Goal: Information Seeking & Learning: Learn about a topic

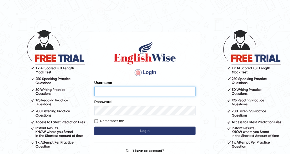
type input "DishaEw"
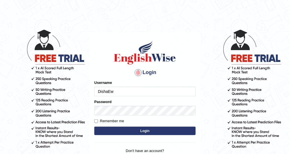
click at [133, 132] on button "Login" at bounding box center [145, 131] width 102 height 8
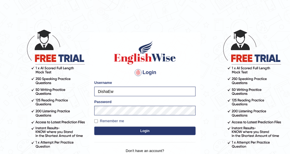
scroll to position [21, 0]
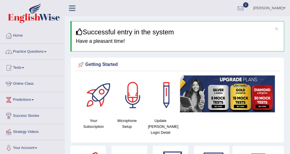
click at [38, 47] on link "Practice Questions" at bounding box center [32, 51] width 64 height 14
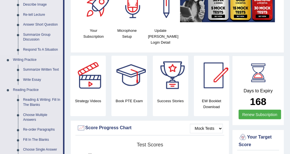
scroll to position [113, 0]
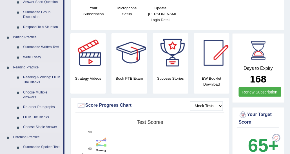
click at [40, 82] on link "Reading & Writing: Fill In The Blanks" at bounding box center [42, 79] width 43 height 15
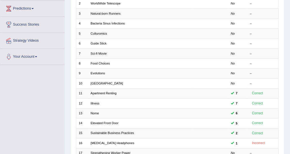
scroll to position [84, 0]
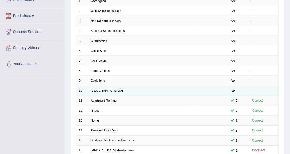
drag, startPoint x: 95, startPoint y: 99, endPoint x: 98, endPoint y: 92, distance: 7.6
click at [95, 99] on link "Apartment Renting" at bounding box center [104, 100] width 26 height 3
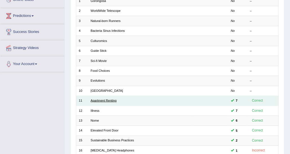
drag, startPoint x: 112, startPoint y: 98, endPoint x: 103, endPoint y: 77, distance: 23.5
click at [112, 99] on link "Apartment Renting" at bounding box center [104, 100] width 26 height 3
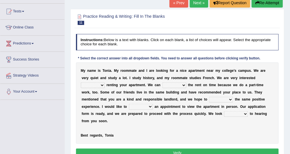
click at [105, 83] on select "for about at in" at bounding box center [93, 86] width 24 height 6
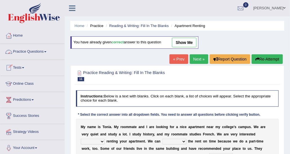
click at [39, 54] on link "Practice Questions" at bounding box center [32, 51] width 64 height 14
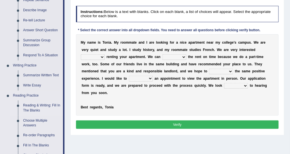
scroll to position [141, 0]
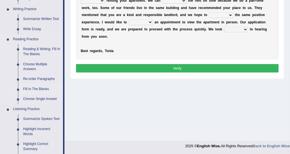
click at [44, 89] on link "Fill In The Blanks" at bounding box center [42, 90] width 43 height 10
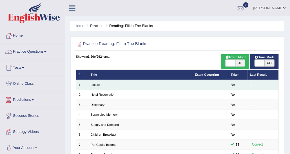
click at [91, 87] on td "Locust" at bounding box center [140, 85] width 105 height 10
click at [92, 86] on link "Locust" at bounding box center [95, 84] width 9 height 3
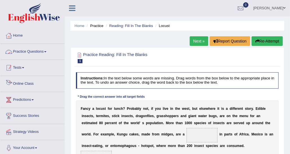
click at [26, 49] on link "Practice Questions" at bounding box center [32, 51] width 64 height 14
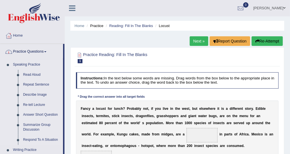
scroll to position [141, 0]
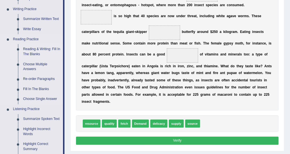
click at [43, 45] on link "Reading & Writing: Fill In The Blanks" at bounding box center [42, 51] width 43 height 15
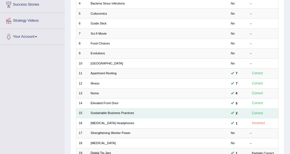
scroll to position [85, 0]
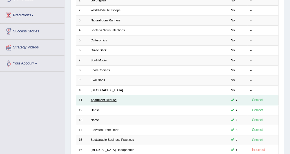
click at [103, 99] on link "Apartment Renting" at bounding box center [104, 99] width 26 height 3
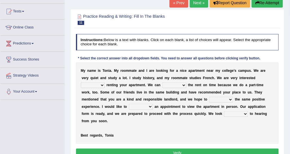
click at [232, 80] on div "M y n a m e i s T o n i a . M y r o o m m a t e a n d I a r e l o o k i n g f o…" at bounding box center [177, 104] width 203 height 82
click at [105, 83] on select "for about at in" at bounding box center [93, 86] width 24 height 6
click at [176, 105] on b "m" at bounding box center [174, 107] width 3 height 4
click at [105, 83] on select "for about at in" at bounding box center [93, 86] width 24 height 6
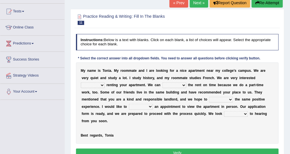
click at [254, 84] on b "r" at bounding box center [254, 85] width 1 height 4
click at [163, 85] on select "afford get pay bring" at bounding box center [175, 86] width 24 height 6
click at [281, 101] on div "Practice Reading & Writing: Fill In The Blanks 11 Apartment Renting Instruction…" at bounding box center [178, 86] width 214 height 155
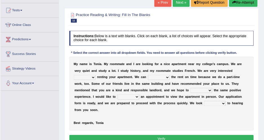
scroll to position [56, 0]
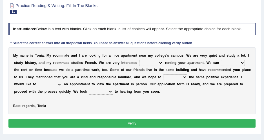
drag, startPoint x: 279, startPoint y: 0, endPoint x: 107, endPoint y: 100, distance: 198.9
click at [106, 105] on div "M y n a m e i s T o n i a . M y r o o m m a t e a n d I a r e l o o k i n g f o…" at bounding box center [132, 80] width 248 height 67
click at [143, 64] on select "for about at in" at bounding box center [151, 63] width 24 height 6
click at [139, 64] on select "for about at in" at bounding box center [151, 63] width 24 height 6
select select "in"
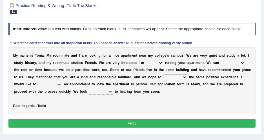
click at [139, 60] on select "for about at in" at bounding box center [151, 63] width 24 height 6
click at [221, 65] on select "afford get pay bring" at bounding box center [233, 63] width 24 height 6
select select "pay"
click at [221, 60] on select "afford get pay bring" at bounding box center [233, 63] width 24 height 6
click at [163, 75] on select "form meet have decide" at bounding box center [175, 77] width 24 height 6
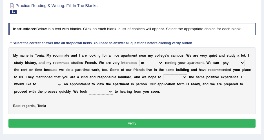
select select "have"
click at [163, 74] on select "form meet have decide" at bounding box center [175, 77] width 24 height 6
click at [62, 82] on select "own recall revise make" at bounding box center [50, 85] width 24 height 6
select select "make"
click at [62, 82] on select "own recall revise make" at bounding box center [50, 85] width 24 height 6
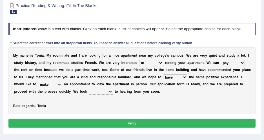
click at [17, 90] on b "r" at bounding box center [16, 92] width 1 height 4
click at [89, 90] on select "around out in forward" at bounding box center [101, 92] width 24 height 6
select select "forward"
click at [89, 89] on select "around out in forward" at bounding box center [101, 92] width 24 height 6
click at [73, 114] on div "Instructions: Below is a text with blanks. Click on each blank, a list of choic…" at bounding box center [132, 76] width 250 height 111
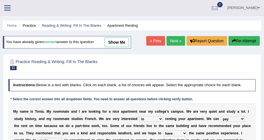
scroll to position [0, 0]
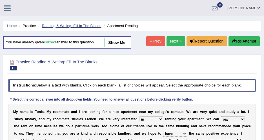
click at [53, 24] on link "Reading & Writing: Fill In The Blanks" at bounding box center [72, 26] width 60 height 4
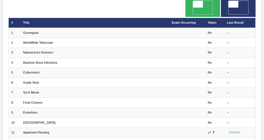
scroll to position [77, 0]
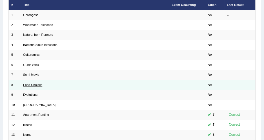
click at [40, 83] on link "Food Choices" at bounding box center [32, 84] width 19 height 3
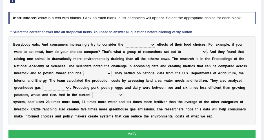
scroll to position [51, 0]
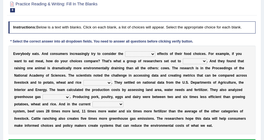
click at [143, 56] on select "spiritual economic environmental material" at bounding box center [140, 54] width 30 height 6
drag, startPoint x: 126, startPoint y: 54, endPoint x: 126, endPoint y: 57, distance: 2.8
click at [126, 54] on select "spiritual economic environmental material" at bounding box center [140, 54] width 30 height 6
select select "environmental"
click at [125, 51] on select "spiritual economic environmental material" at bounding box center [140, 54] width 30 height 6
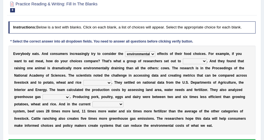
click at [183, 60] on select "exemplify squander discover purchase" at bounding box center [195, 61] width 24 height 6
click at [127, 65] on div "E v e r y b o d y e a t s . A n d c o n s u m e r s i n c r e a s i n g l y t r…" at bounding box center [132, 90] width 248 height 89
click at [83, 81] on select "production corruption consumption inventory" at bounding box center [97, 83] width 28 height 6
select select "production"
click at [83, 80] on select "production corruption consumption inventory" at bounding box center [97, 83] width 28 height 6
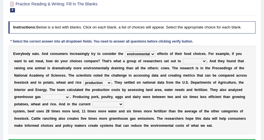
click at [70, 94] on select "conjectures manufacture emissions purification" at bounding box center [56, 97] width 27 height 6
select select "emissions"
click at [70, 94] on select "conjectures manufacture emissions purification" at bounding box center [56, 97] width 27 height 6
click at [124, 102] on select "agricultural impalpable ungrammatical terminal" at bounding box center [107, 105] width 31 height 6
select select "agricultural"
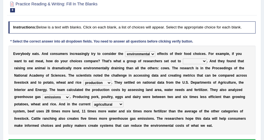
click at [124, 102] on select "agricultural impalpable ungrammatical terminal" at bounding box center [107, 105] width 31 height 6
click at [183, 62] on select "exemplify squander discover purchase" at bounding box center [195, 61] width 24 height 6
select select "discover"
click at [183, 58] on select "exemplify squander discover purchase" at bounding box center [195, 61] width 24 height 6
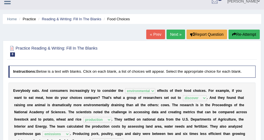
scroll to position [0, 0]
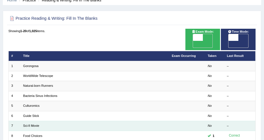
scroll to position [51, 0]
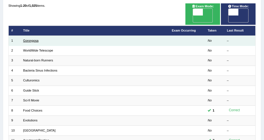
click at [33, 39] on link "Gorongosa" at bounding box center [31, 40] width 16 height 3
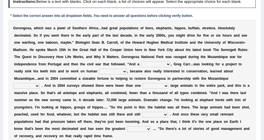
scroll to position [77, 0]
click at [141, 63] on select "passion solstice ballast philanthropist" at bounding box center [156, 64] width 30 height 6
select select "philanthropist"
click at [141, 61] on select "passion solstice ballast philanthropist" at bounding box center [156, 64] width 30 height 6
click at [127, 69] on select "negligence prevalence development malevolence" at bounding box center [113, 72] width 28 height 6
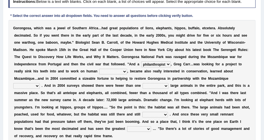
select select "development"
click at [127, 69] on select "negligence prevalence development malevolence" at bounding box center [113, 72] width 28 height 6
click at [40, 83] on select "parliament semanticist government journalist" at bounding box center [26, 86] width 27 height 6
click at [197, 81] on div "G o r o n g o s a , w h i c h w a s a j e w e l o f S o u t h e r n A f r i c a…" at bounding box center [132, 82] width 248 height 125
click at [169, 83] on select "deflowered embowered roundest thousand" at bounding box center [156, 86] width 26 height 6
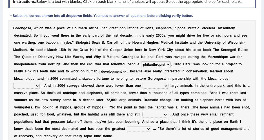
select select "thousand"
click at [169, 83] on select "deflowered embowered roundest thousand" at bounding box center [156, 86] width 26 height 6
click at [168, 112] on select "assertive incidental compulsive productive" at bounding box center [155, 115] width 26 height 6
select select "productive"
click at [168, 112] on select "assertive incidental compulsive productive" at bounding box center [155, 115] width 26 height 6
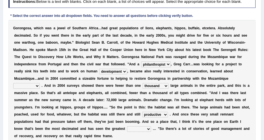
click at [104, 120] on b "v" at bounding box center [103, 122] width 2 height 4
click at [127, 126] on select "recovery efficacy golly stumpy" at bounding box center [139, 129] width 24 height 6
select select "efficacy"
click at [127, 126] on select "recovery efficacy golly stumpy" at bounding box center [139, 129] width 24 height 6
click at [40, 83] on select "parliament semanticist government journalist" at bounding box center [26, 86] width 27 height 6
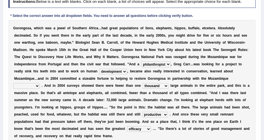
click at [77, 98] on b "." at bounding box center [76, 100] width 1 height 4
click at [40, 83] on select "parliament semanticist government journalist" at bounding box center [26, 86] width 27 height 6
select select "government"
click at [40, 83] on select "parliament semanticist government journalist" at bounding box center [26, 86] width 27 height 6
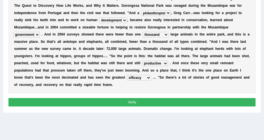
click at [141, 98] on button "Verify" at bounding box center [132, 102] width 248 height 8
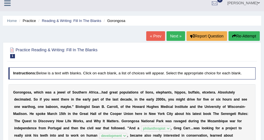
scroll to position [0, 0]
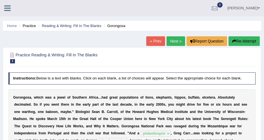
click at [14, 8] on link at bounding box center [7, 7] width 15 height 8
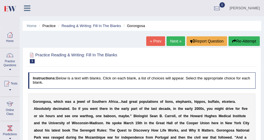
click at [9, 8] on img at bounding box center [9, 9] width 13 height 12
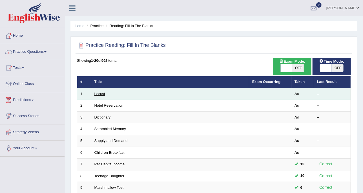
click at [101, 93] on link "Locust" at bounding box center [99, 94] width 11 height 4
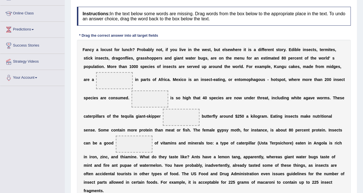
scroll to position [106, 0]
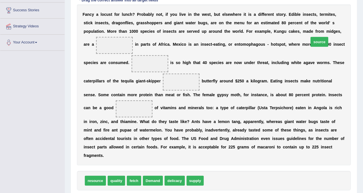
drag, startPoint x: 206, startPoint y: 171, endPoint x: 309, endPoint y: 34, distance: 171.6
click at [310, 68] on div "F a n c y a l o c u s t f o r l u n c h ? P r o b a b l y n o t , i f y o u l i…" at bounding box center [214, 85] width 274 height 161
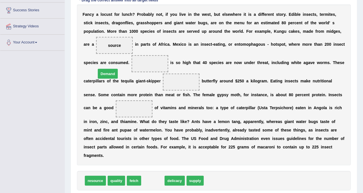
drag, startPoint x: 154, startPoint y: 173, endPoint x: 109, endPoint y: 67, distance: 115.8
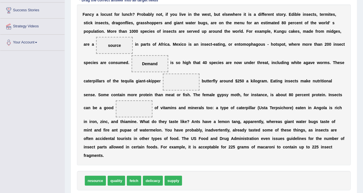
click at [137, 71] on div "F a n c y a l o c u s t f o r l u n c h ? P r o b a b l y n o t , i f y o u l i…" at bounding box center [214, 85] width 274 height 161
drag, startPoint x: 171, startPoint y: 173, endPoint x: 131, endPoint y: 84, distance: 97.5
click at [191, 93] on div "F a n c y a l o c u s t f o r l u n c h ? P r o b a b l y n o t , i f y o u l i…" at bounding box center [214, 85] width 274 height 161
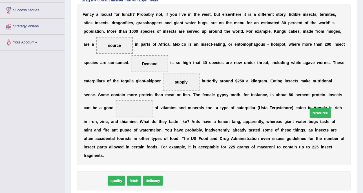
drag, startPoint x: 93, startPoint y: 172, endPoint x: 317, endPoint y: 105, distance: 234.2
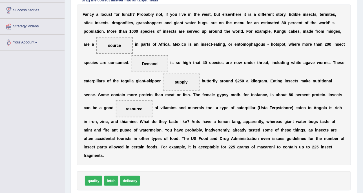
click at [253, 144] on div "F a n c y a l o c u s t f o r l u n c h ? P r o b a b l y n o t , i f y o u l i…" at bounding box center [214, 85] width 274 height 161
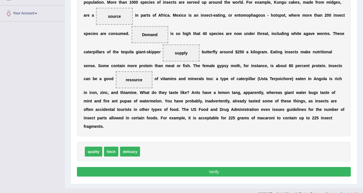
click at [236, 167] on button "Verify" at bounding box center [214, 172] width 274 height 10
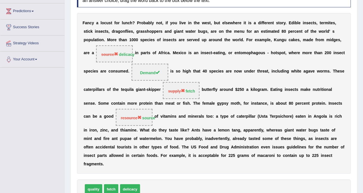
scroll to position [82, 0]
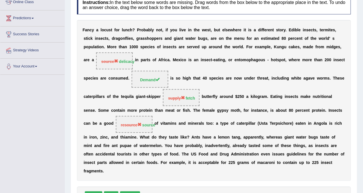
click at [248, 131] on div "F a n c y a l o c u s t f o r l u n c h ? P r o b a b l y n o t , i f y o u l i…" at bounding box center [214, 100] width 274 height 161
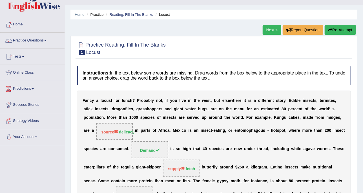
scroll to position [0, 0]
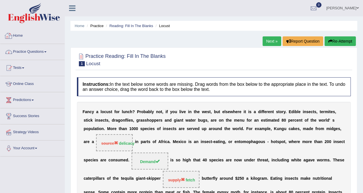
click at [53, 49] on link "Practice Questions" at bounding box center [32, 51] width 64 height 14
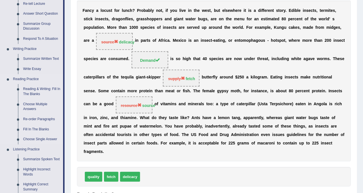
scroll to position [106, 0]
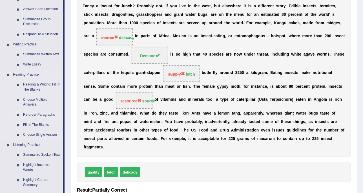
click at [43, 113] on link "Re-order Paragraphs" at bounding box center [42, 115] width 43 height 10
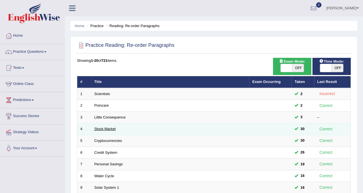
click at [106, 127] on link "Stock Market" at bounding box center [104, 129] width 21 height 4
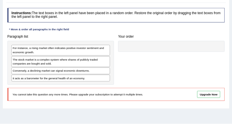
scroll to position [71, 0]
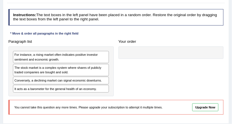
drag, startPoint x: 343, startPoint y: 0, endPoint x: 74, endPoint y: 30, distance: 271.0
click at [74, 30] on div "Instructions: The text boxes in the left panel have been placed in a random ord…" at bounding box center [116, 64] width 218 height 114
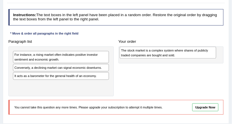
drag, startPoint x: 33, startPoint y: 70, endPoint x: 160, endPoint y: 52, distance: 128.5
click at [160, 55] on div "The stock market is a complex system where shares of publicly traded companies …" at bounding box center [168, 53] width 97 height 12
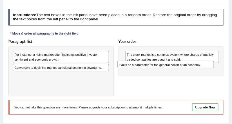
drag, startPoint x: 87, startPoint y: 74, endPoint x: 218, endPoint y: 68, distance: 131.0
click at [214, 68] on div "Paragraph list For instance, a rising market often indicates positive investor …" at bounding box center [116, 66] width 221 height 59
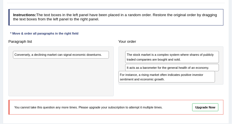
drag, startPoint x: 68, startPoint y: 58, endPoint x: 194, endPoint y: 83, distance: 128.4
click at [194, 83] on div "Paragraph list For instance, a rising market often indicates positive investor …" at bounding box center [116, 66] width 221 height 59
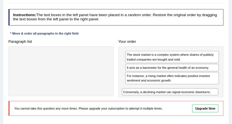
drag, startPoint x: 98, startPoint y: 55, endPoint x: 230, endPoint y: 99, distance: 138.8
click at [230, 99] on div "Home Practice Reading: Re-order Paragraphs Stock Market You have already given …" at bounding box center [116, 70] width 232 height 282
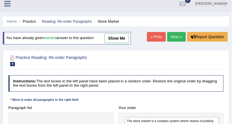
scroll to position [0, 0]
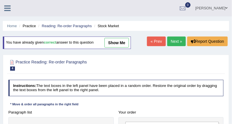
click at [64, 23] on ul "Home Practice Reading: Re-order Paragraphs Stock Market" at bounding box center [116, 26] width 227 height 10
click at [64, 24] on link "Reading: Re-order Paragraphs" at bounding box center [67, 26] width 50 height 4
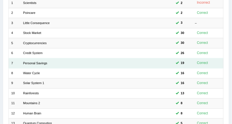
scroll to position [90, 0]
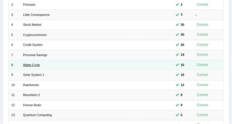
click at [36, 64] on link "Water Cycle" at bounding box center [31, 64] width 17 height 3
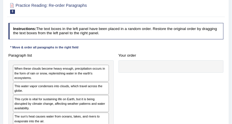
scroll to position [90, 0]
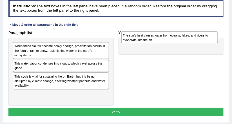
drag, startPoint x: 64, startPoint y: 93, endPoint x: 195, endPoint y: 35, distance: 143.3
click at [195, 35] on div "The sun's heat causes water from oceans, lakes, and rivers to evaporate into th…" at bounding box center [170, 37] width 97 height 12
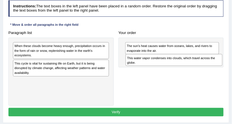
drag, startPoint x: 70, startPoint y: 67, endPoint x: 214, endPoint y: 66, distance: 144.1
click at [214, 66] on div "Paragraph list When these clouds become heavy enough, precipitation occurs in t…" at bounding box center [116, 66] width 221 height 77
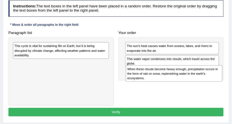
drag, startPoint x: 45, startPoint y: 47, endPoint x: 175, endPoint y: 76, distance: 133.3
click at [175, 76] on div "When these clouds become heavy enough, precipitation occurs in the form of rain…" at bounding box center [174, 73] width 97 height 16
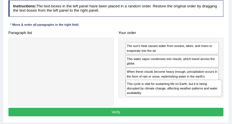
drag, startPoint x: 72, startPoint y: 47, endPoint x: 206, endPoint y: 94, distance: 141.9
click at [206, 94] on div "This cycle is vital for sustaining life on Earth, but it is being disrupted by …" at bounding box center [174, 88] width 97 height 16
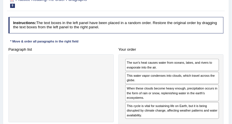
scroll to position [68, 0]
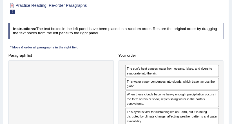
click at [149, 57] on h4 "Your order" at bounding box center [171, 55] width 105 height 4
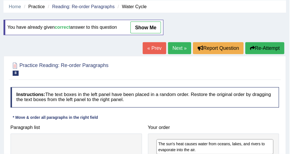
scroll to position [0, 0]
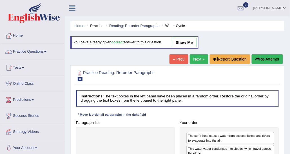
drag, startPoint x: 230, startPoint y: 0, endPoint x: 146, endPoint y: 50, distance: 98.3
click at [145, 52] on div "You have already given correct answer to this question show me" at bounding box center [135, 45] width 129 height 18
click at [21, 35] on link "Home" at bounding box center [32, 35] width 64 height 14
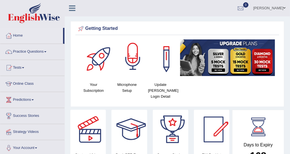
click at [161, 11] on ul "Disha Vij Toggle navigation Username: DishaEw Access Type: Online Subscription:…" at bounding box center [212, 8] width 158 height 16
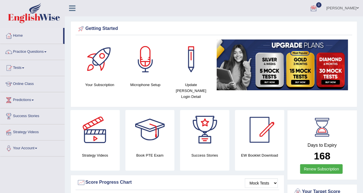
drag, startPoint x: 291, startPoint y: 1, endPoint x: 155, endPoint y: 37, distance: 140.2
click at [155, 37] on div "Getting Started Your Subscription Microphone Setup Update Pearson Login Detail ×" at bounding box center [214, 64] width 287 height 86
click at [52, 48] on link "Practice Questions" at bounding box center [32, 51] width 64 height 14
